Goal: Obtain resource: Obtain resource

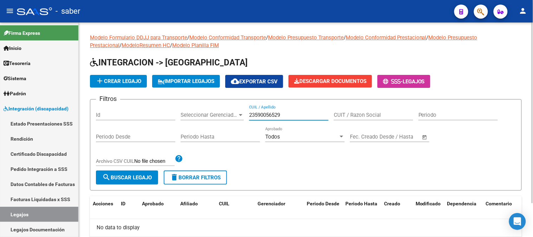
click at [158, 38] on link "Modelo Formulario DDJJ para Transporte" at bounding box center [138, 37] width 97 height 6
click at [225, 36] on link "Modelo Conformidad Transporte" at bounding box center [227, 37] width 77 height 6
click at [304, 37] on link "Modelo Presupuesto Transporte" at bounding box center [306, 37] width 76 height 6
click at [387, 39] on link "Modelo Conformidad Prestacional" at bounding box center [386, 37] width 81 height 6
click at [463, 37] on link "Modelo Presupuesto Prestacional" at bounding box center [283, 41] width 387 height 14
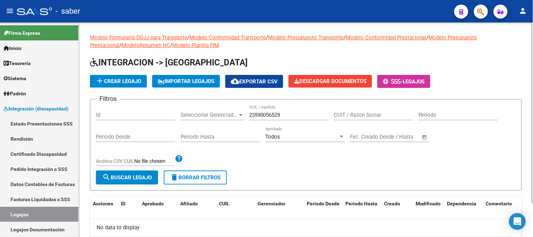
click at [122, 45] on link "ModeloResumen HC" at bounding box center [146, 45] width 48 height 6
click at [172, 47] on link "Modelo Planilla FIM" at bounding box center [195, 45] width 47 height 6
click at [60, 105] on span "Integración (discapacidad)" at bounding box center [36, 109] width 65 height 8
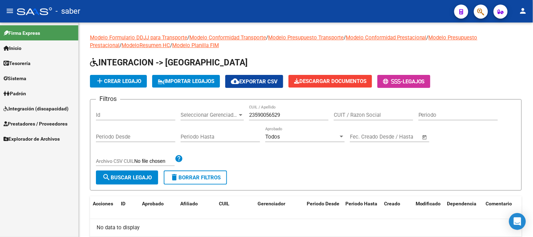
click at [37, 46] on link "Inicio" at bounding box center [39, 47] width 78 height 15
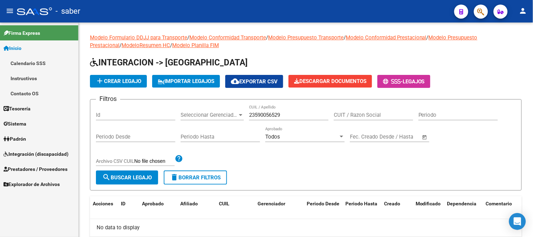
click at [34, 77] on link "Instructivos" at bounding box center [39, 78] width 78 height 15
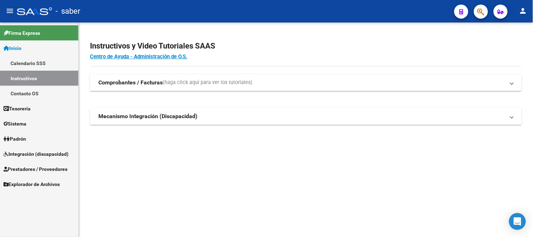
click at [146, 115] on strong "Mecanismo Integración (Discapacidad)" at bounding box center [147, 116] width 99 height 8
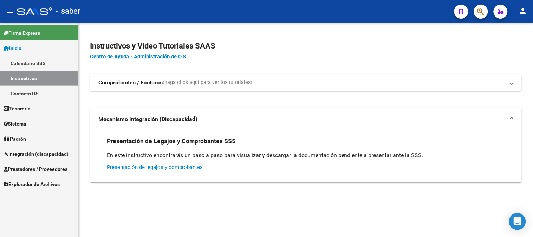
click at [176, 168] on link "Presentación de legajos y comprobantes" at bounding box center [155, 167] width 96 height 6
